Goal: Task Accomplishment & Management: Use online tool/utility

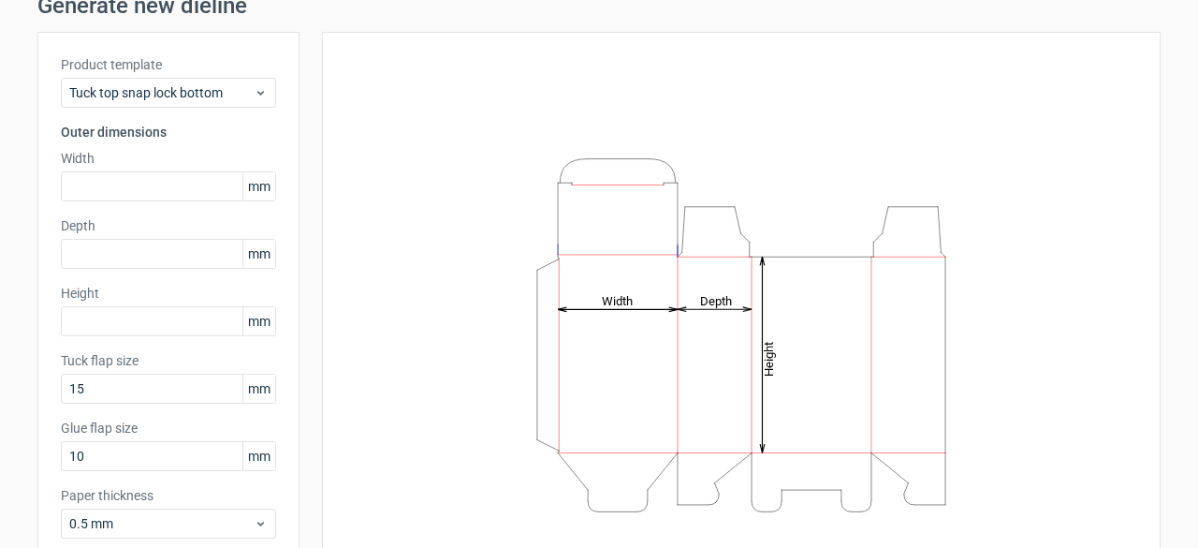
scroll to position [183, 0]
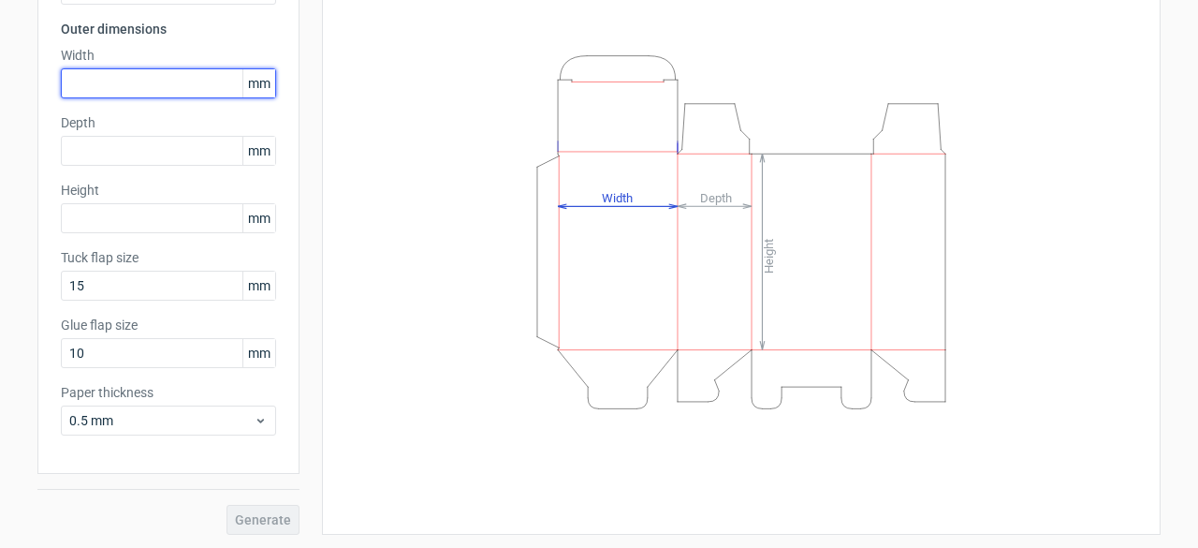
click at [90, 79] on input "text" at bounding box center [168, 83] width 215 height 30
type input "130"
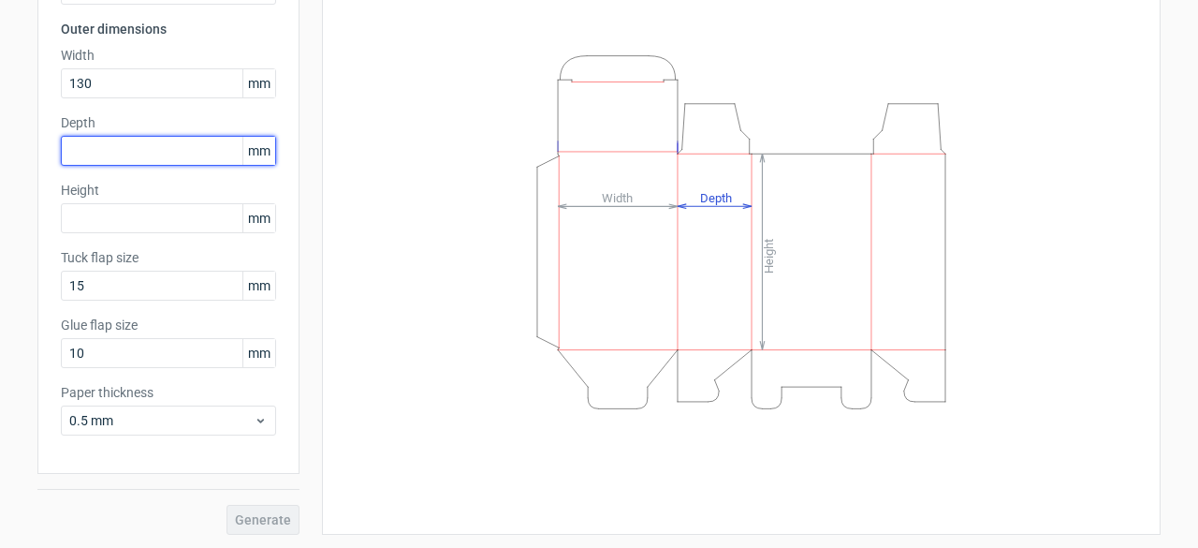
click at [89, 138] on input "text" at bounding box center [168, 151] width 215 height 30
type input "130"
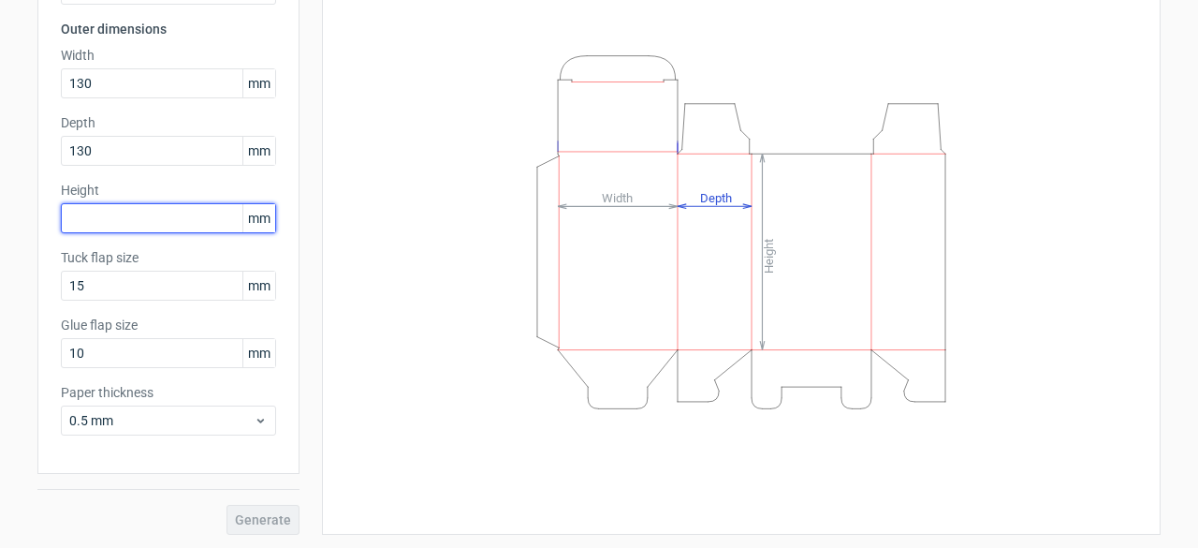
click at [99, 211] on input "text" at bounding box center [168, 218] width 215 height 30
type input "130"
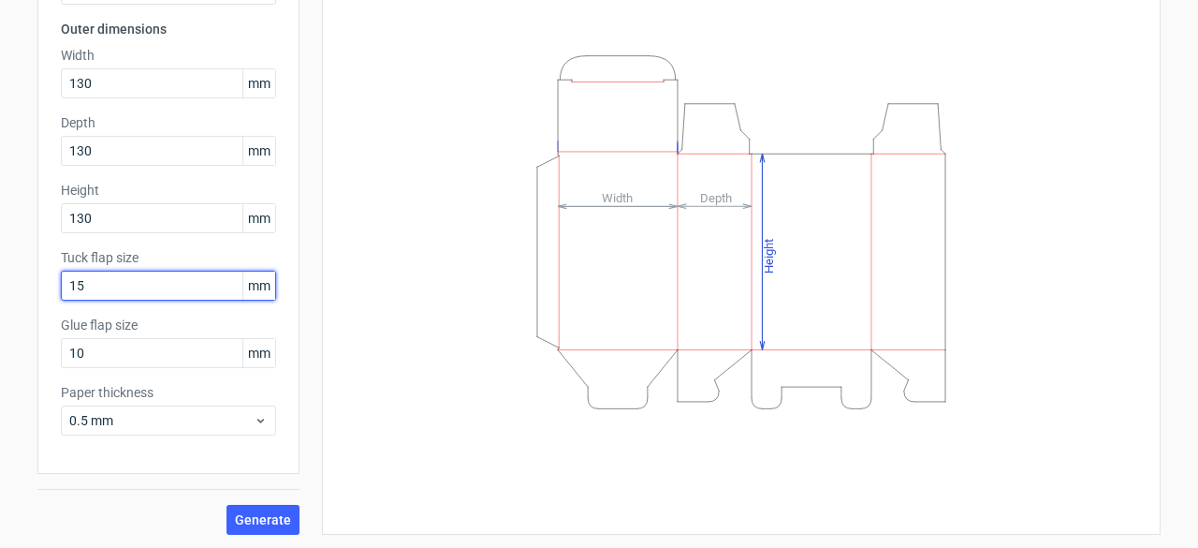
click at [122, 284] on input "15" at bounding box center [168, 286] width 215 height 30
click at [67, 278] on input "15" at bounding box center [168, 286] width 215 height 30
click at [98, 282] on input "15" at bounding box center [168, 286] width 215 height 30
drag, startPoint x: 98, startPoint y: 282, endPoint x: 70, endPoint y: 282, distance: 28.1
click at [70, 282] on input "15" at bounding box center [168, 286] width 215 height 30
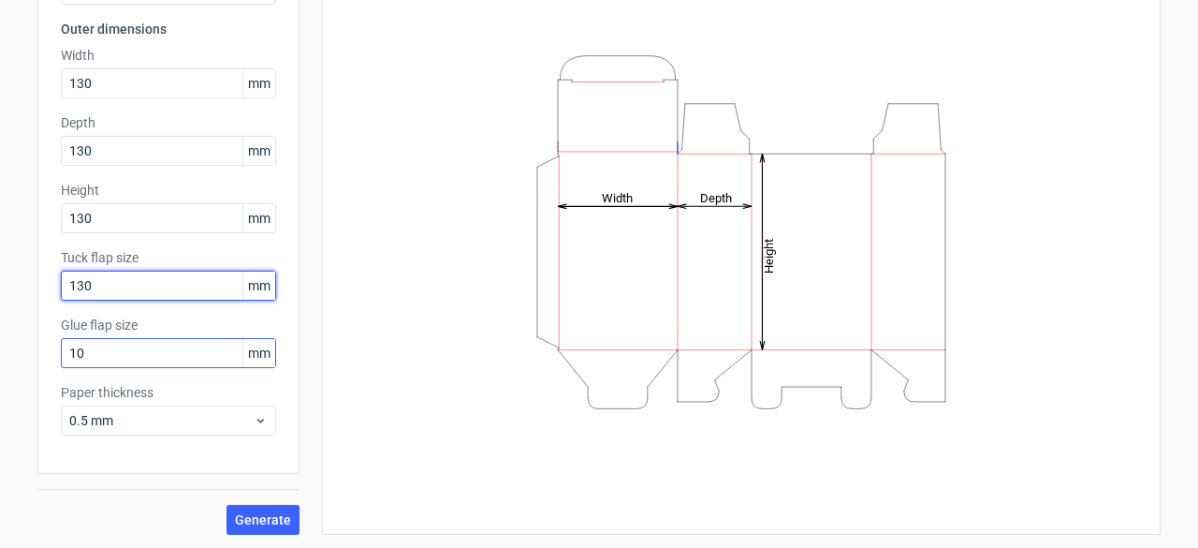
type input "130"
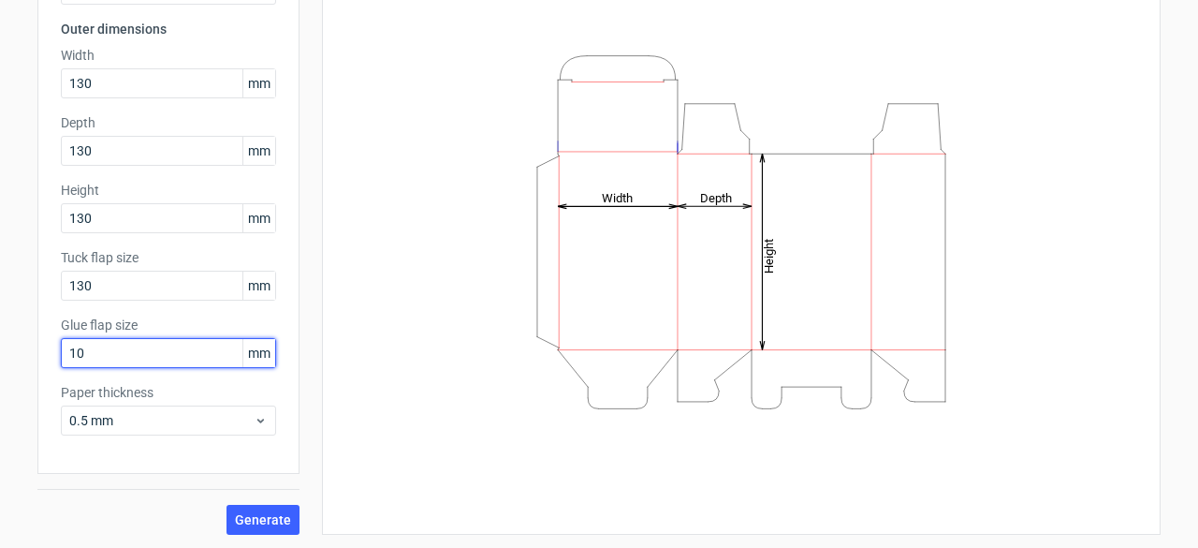
click at [99, 353] on input "10" at bounding box center [168, 353] width 215 height 30
drag, startPoint x: 95, startPoint y: 353, endPoint x: 47, endPoint y: 353, distance: 48.7
click at [47, 353] on div "Product template Tuck top snap lock bottom Outer dimensions Width 130 mm Depth …" at bounding box center [168, 201] width 262 height 545
type input "130"
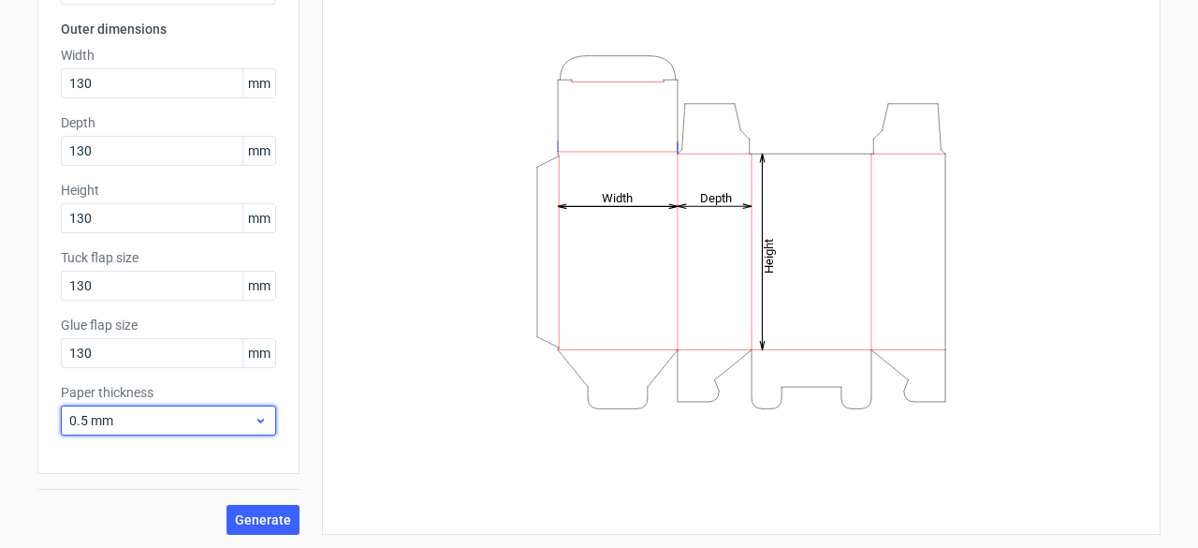
click at [144, 429] on div "0.5 mm" at bounding box center [168, 420] width 215 height 30
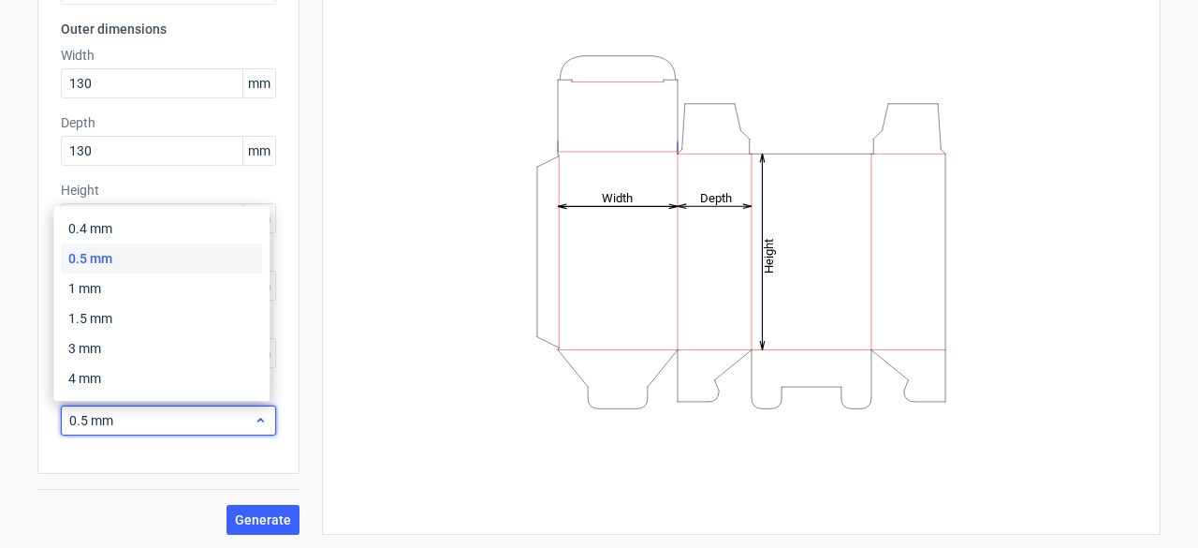
click at [144, 422] on span "0.5 mm" at bounding box center [161, 420] width 184 height 19
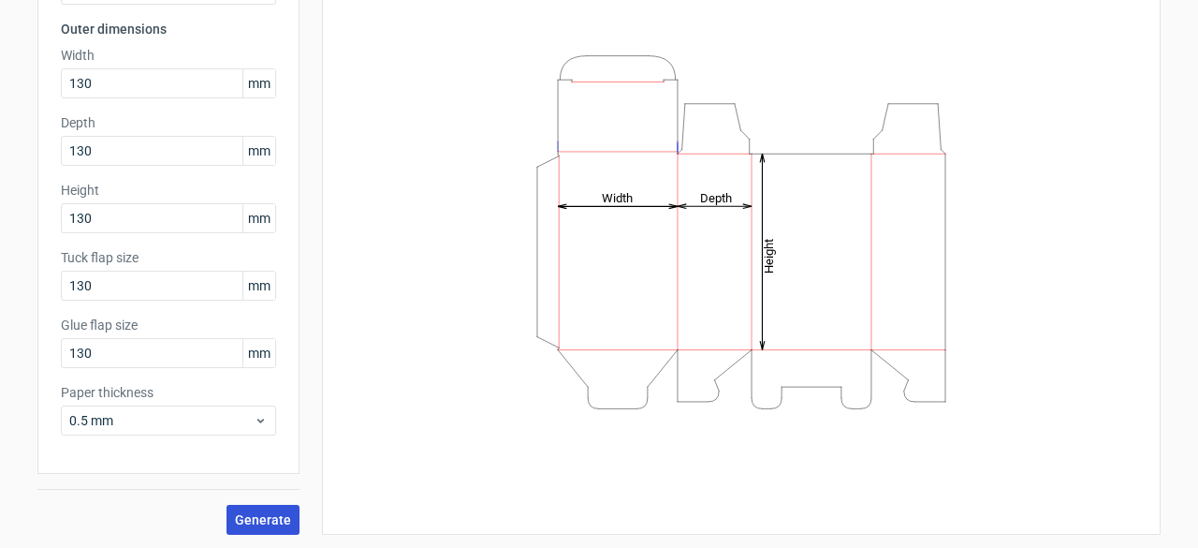
click at [271, 513] on span "Generate" at bounding box center [263, 519] width 56 height 13
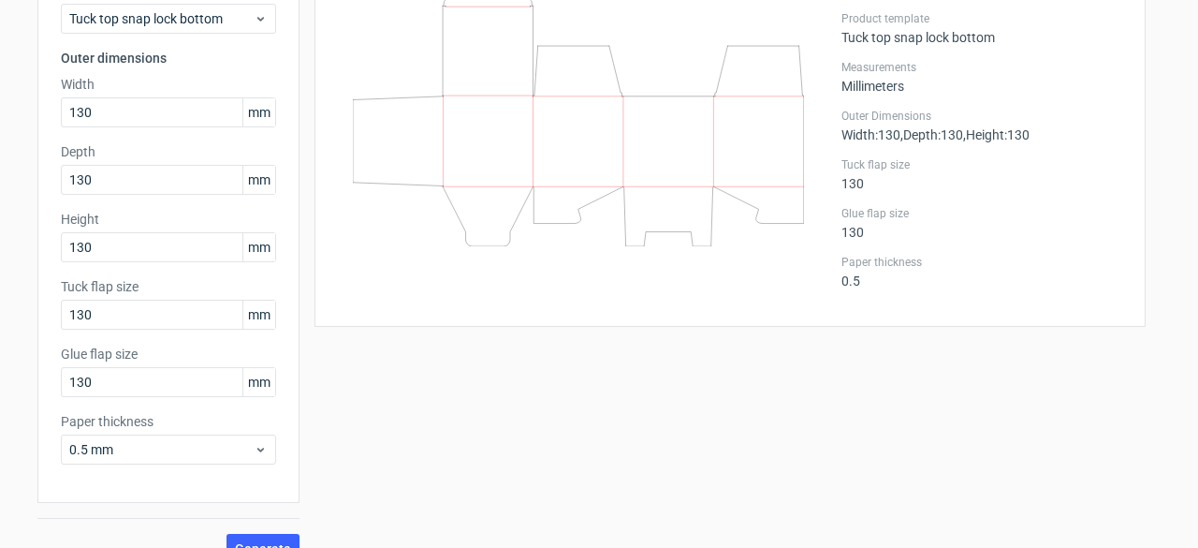
scroll to position [183, 0]
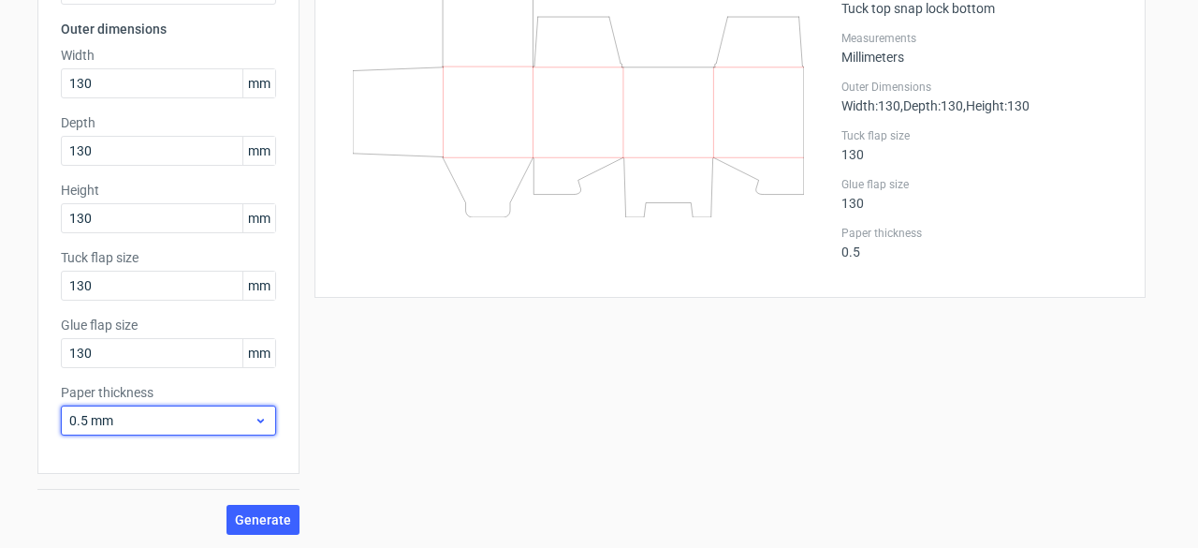
click at [242, 419] on span "0.5 mm" at bounding box center [161, 420] width 184 height 19
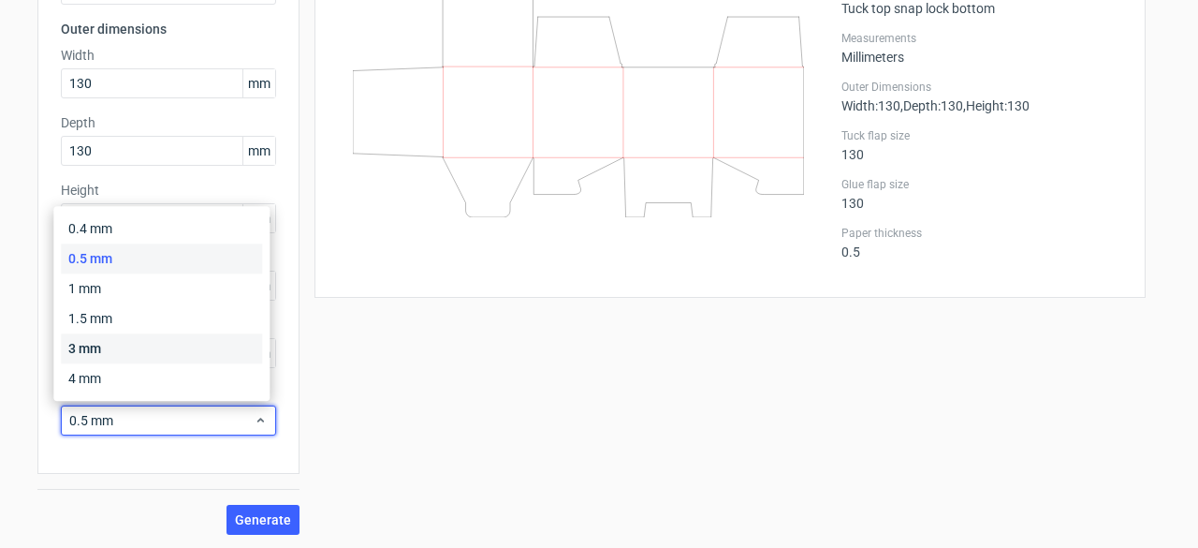
click at [197, 359] on div "3 mm" at bounding box center [161, 348] width 201 height 30
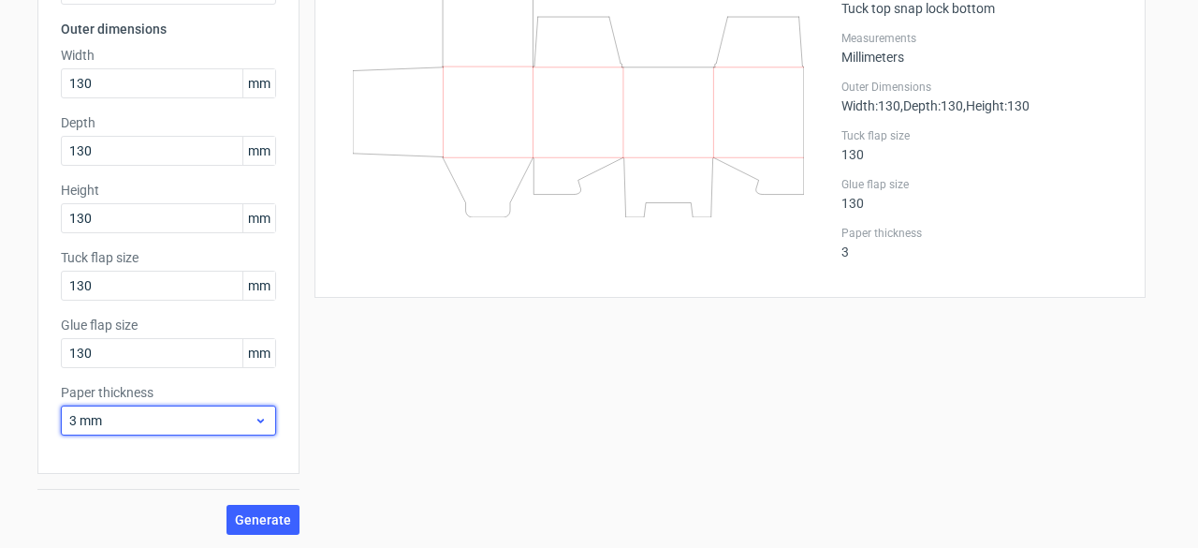
click at [232, 418] on span "3 mm" at bounding box center [161, 420] width 184 height 19
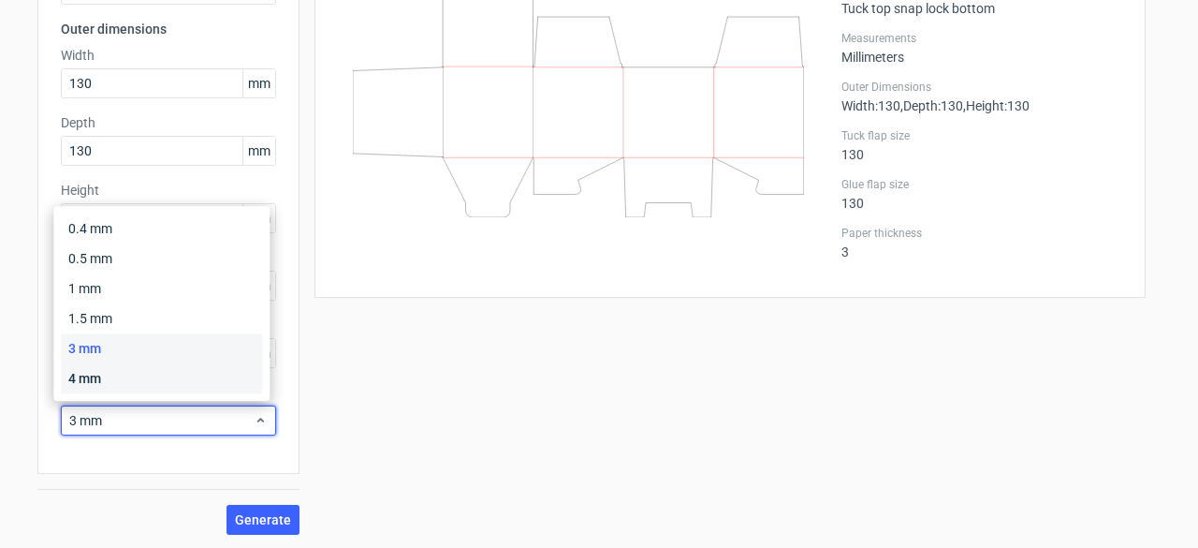
click at [202, 373] on div "4 mm" at bounding box center [161, 378] width 201 height 30
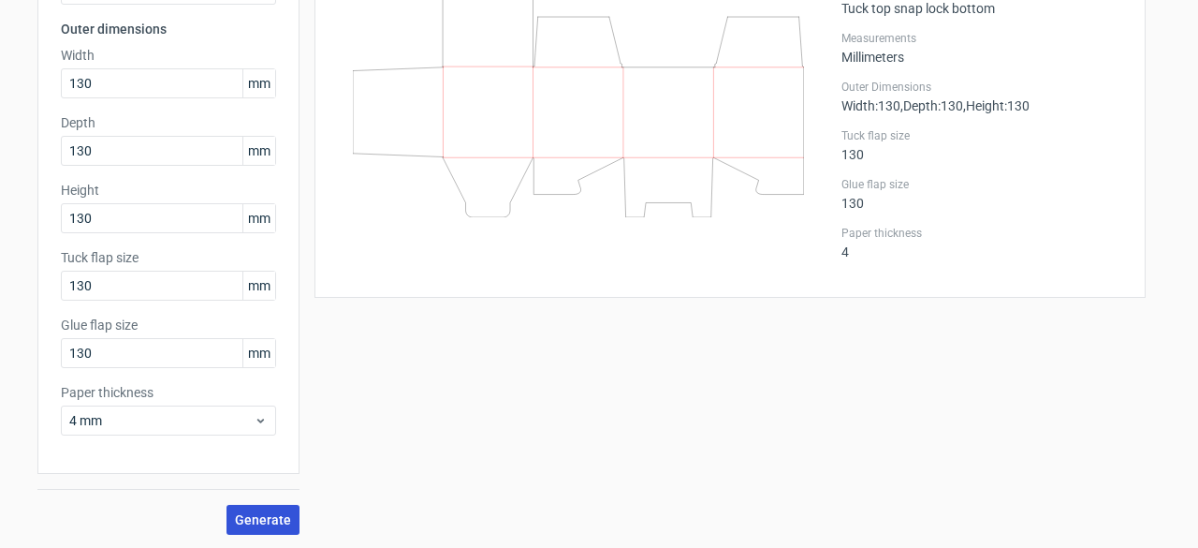
click at [247, 508] on button "Generate" at bounding box center [263, 520] width 73 height 30
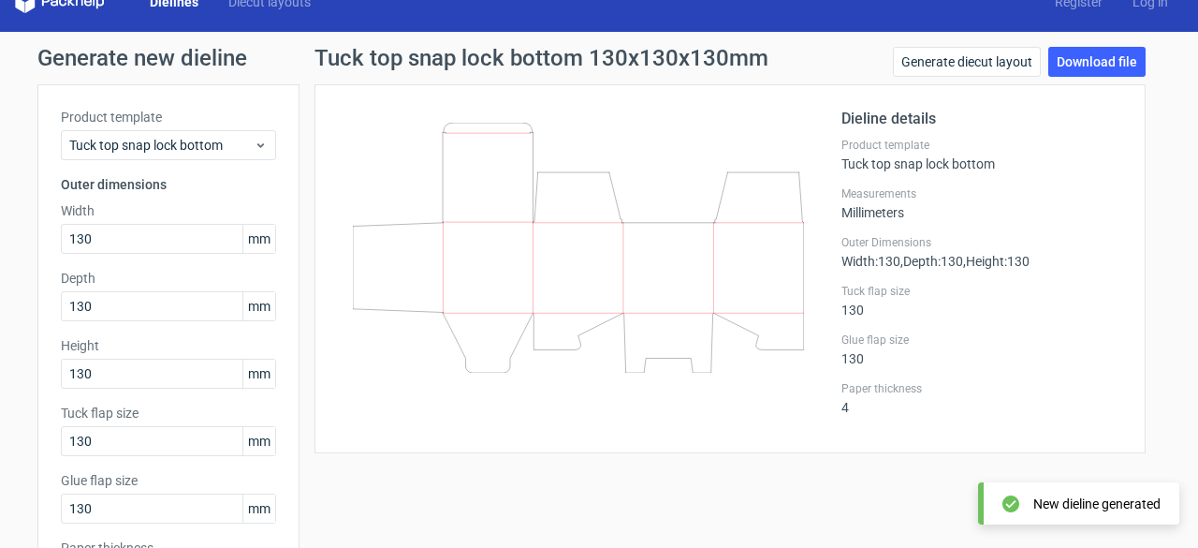
scroll to position [0, 0]
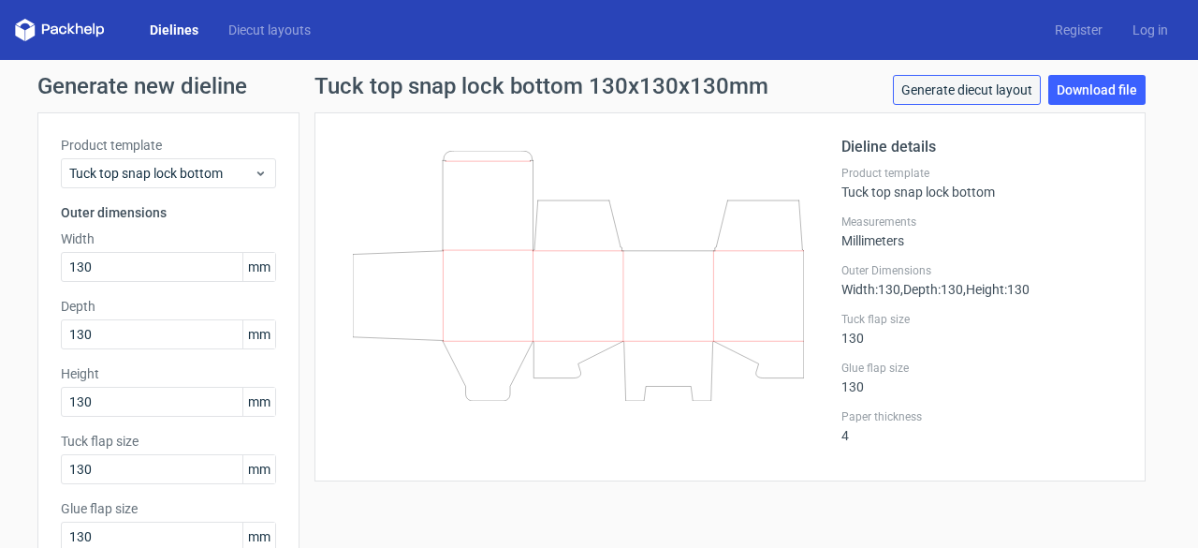
click at [970, 89] on link "Generate diecut layout" at bounding box center [967, 90] width 148 height 30
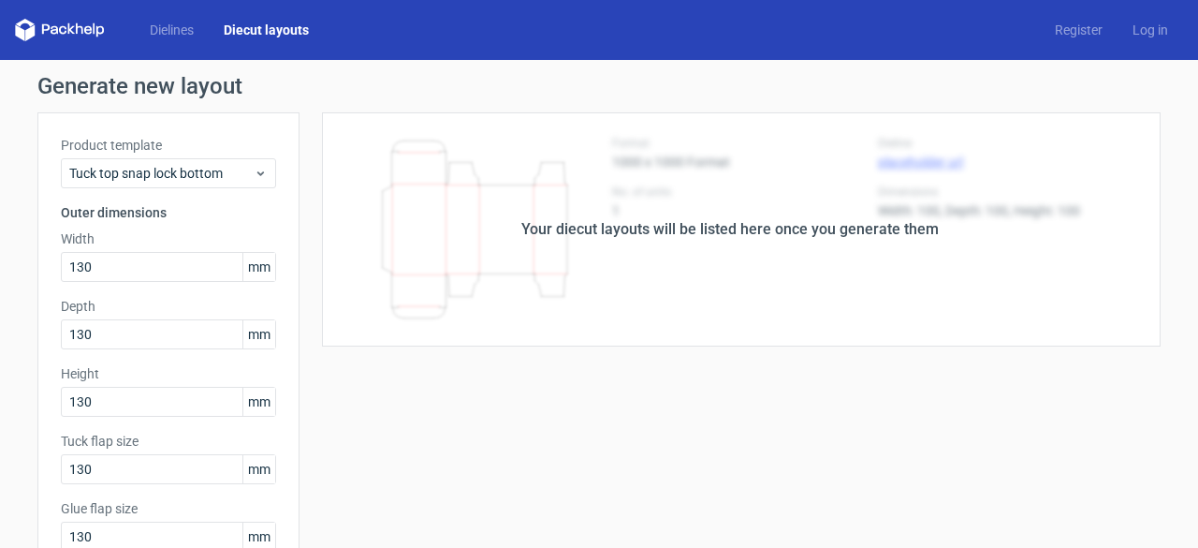
click at [887, 229] on div "Your diecut layouts will be listed here once you generate them" at bounding box center [730, 229] width 418 height 22
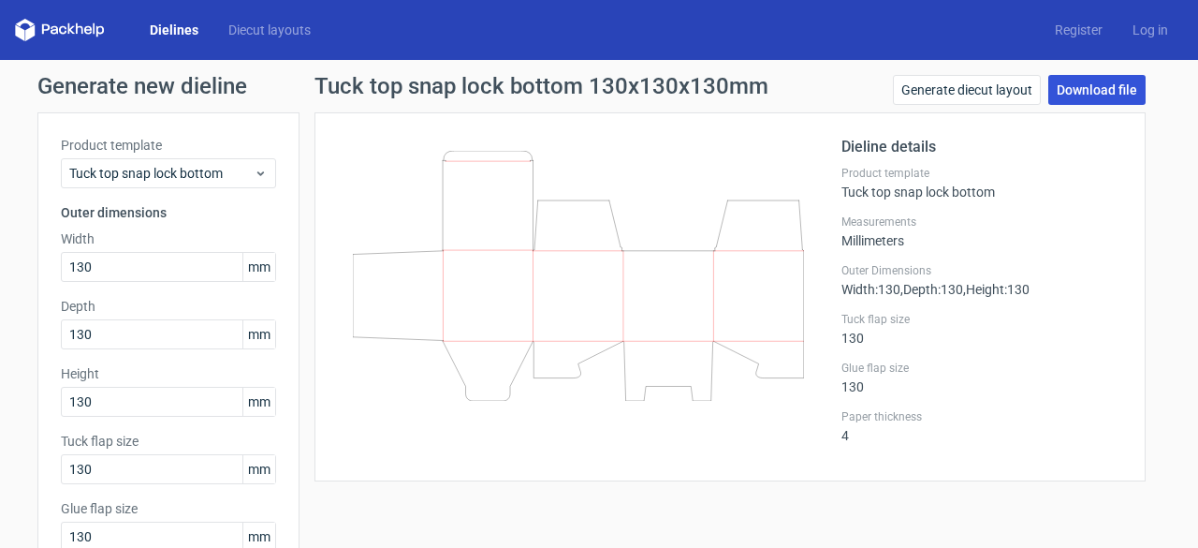
click at [1098, 81] on link "Download file" at bounding box center [1096, 90] width 97 height 30
